Goal: Task Accomplishment & Management: Manage account settings

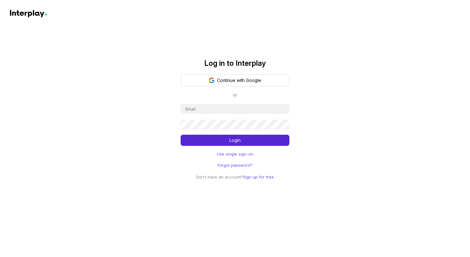
click at [218, 108] on input "email" at bounding box center [235, 109] width 109 height 10
click at [229, 80] on button "Continue with Google" at bounding box center [235, 81] width 109 height 12
click at [201, 109] on input "email" at bounding box center [235, 109] width 109 height 10
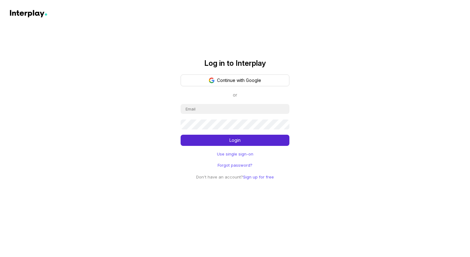
click at [239, 153] on link "Use single sign-on" at bounding box center [235, 154] width 36 height 6
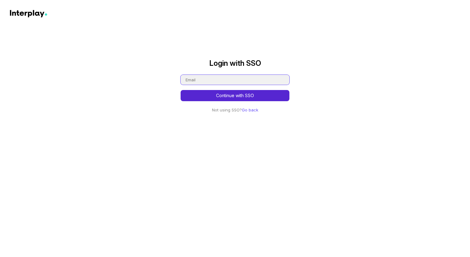
click at [217, 79] on input "email" at bounding box center [235, 80] width 109 height 10
type input "vikramkrishnam@nielsen.com"
click at [227, 96] on button "Continue with SSO" at bounding box center [235, 95] width 109 height 11
